Goal: Task Accomplishment & Management: Complete application form

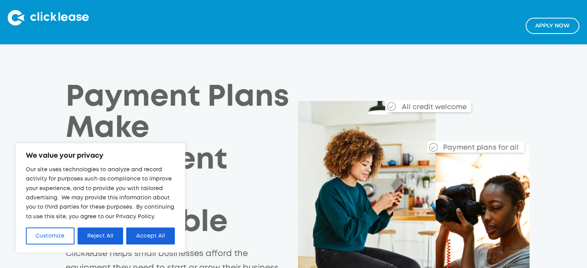
click at [551, 27] on link "Apply NOw" at bounding box center [553, 26] width 54 height 16
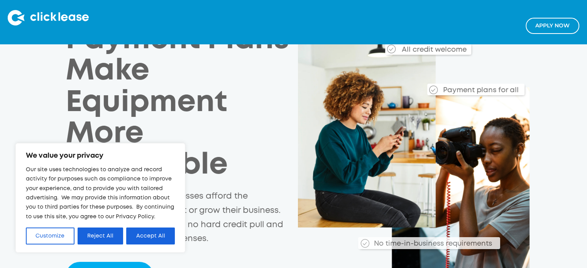
scroll to position [39, 0]
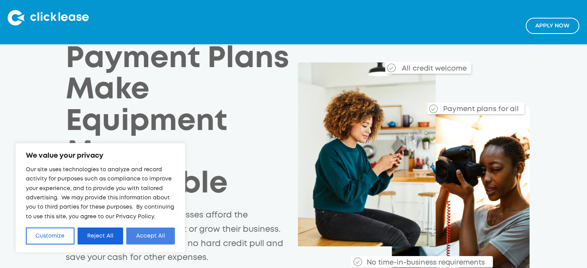
click at [146, 237] on button "Accept All" at bounding box center [150, 236] width 49 height 17
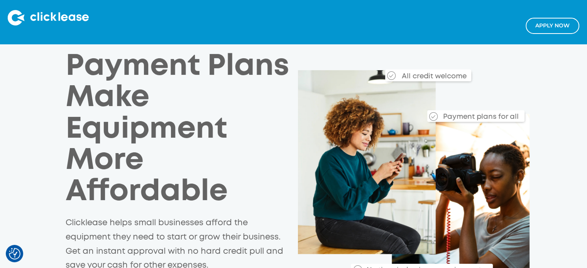
scroll to position [0, 0]
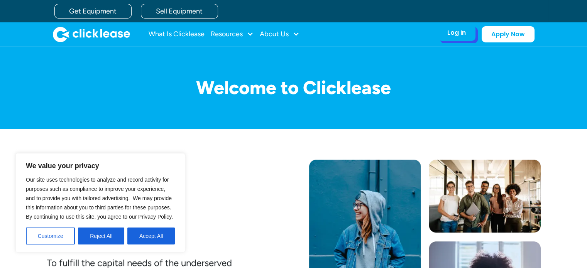
click at [449, 31] on div "Log In" at bounding box center [457, 33] width 19 height 8
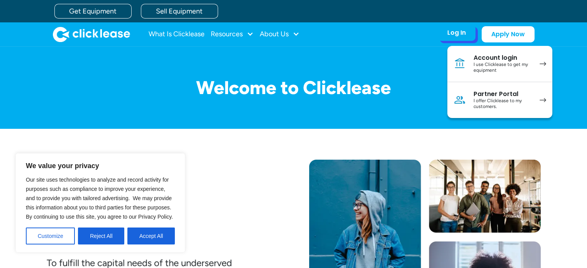
click at [512, 100] on div "I offer Clicklease to my customers." at bounding box center [503, 104] width 58 height 12
